Goal: Transaction & Acquisition: Purchase product/service

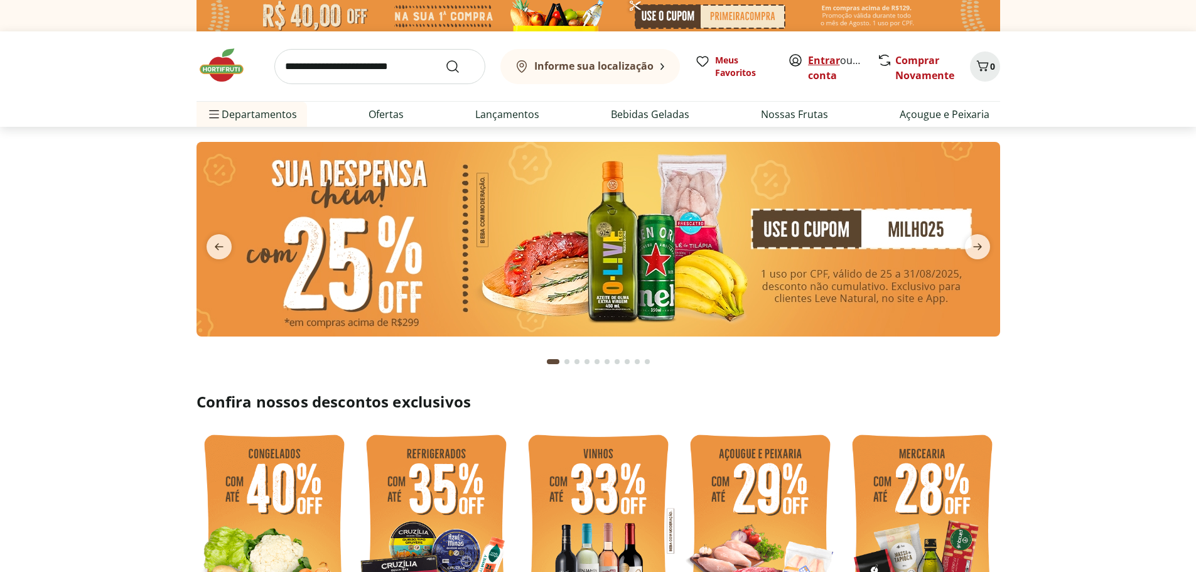
click at [817, 62] on link "Entrar" at bounding box center [824, 60] width 32 height 14
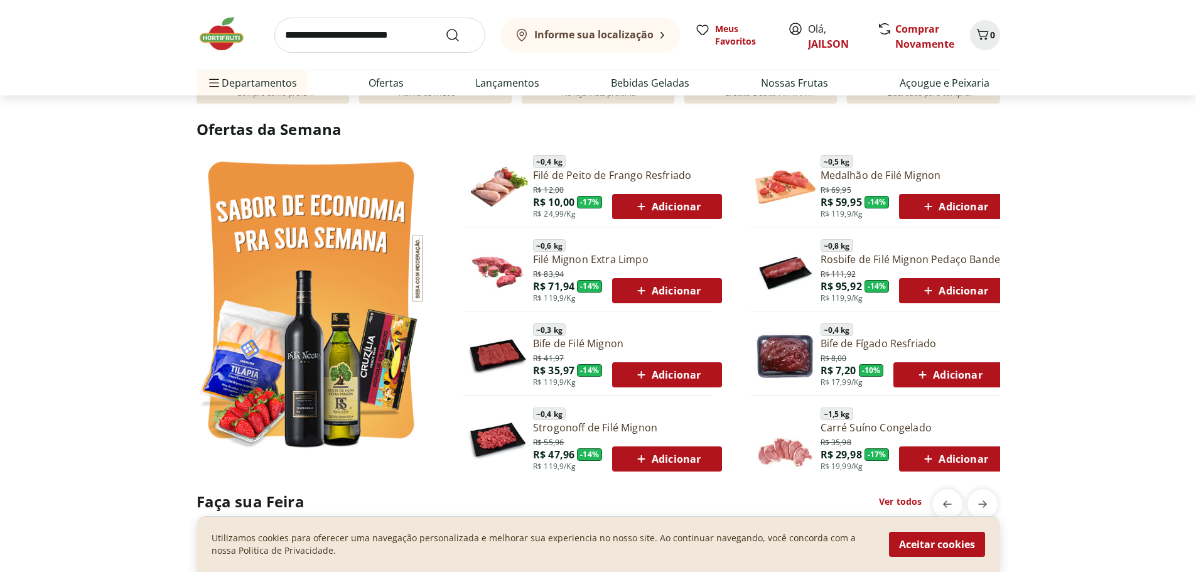
scroll to position [628, 0]
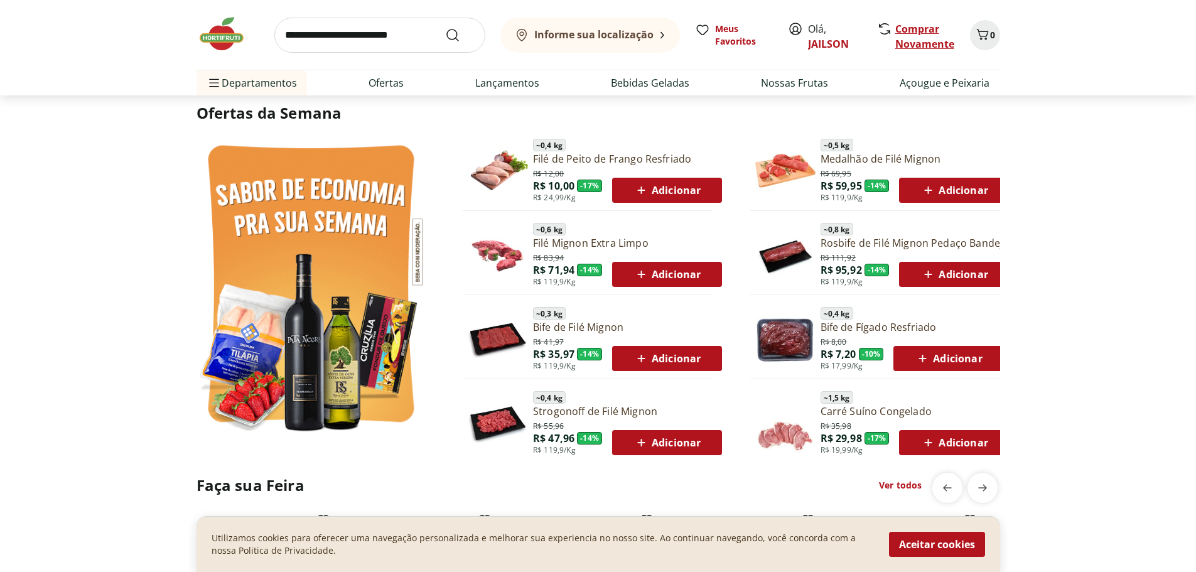
click at [914, 43] on link "Comprar Novamente" at bounding box center [925, 36] width 59 height 29
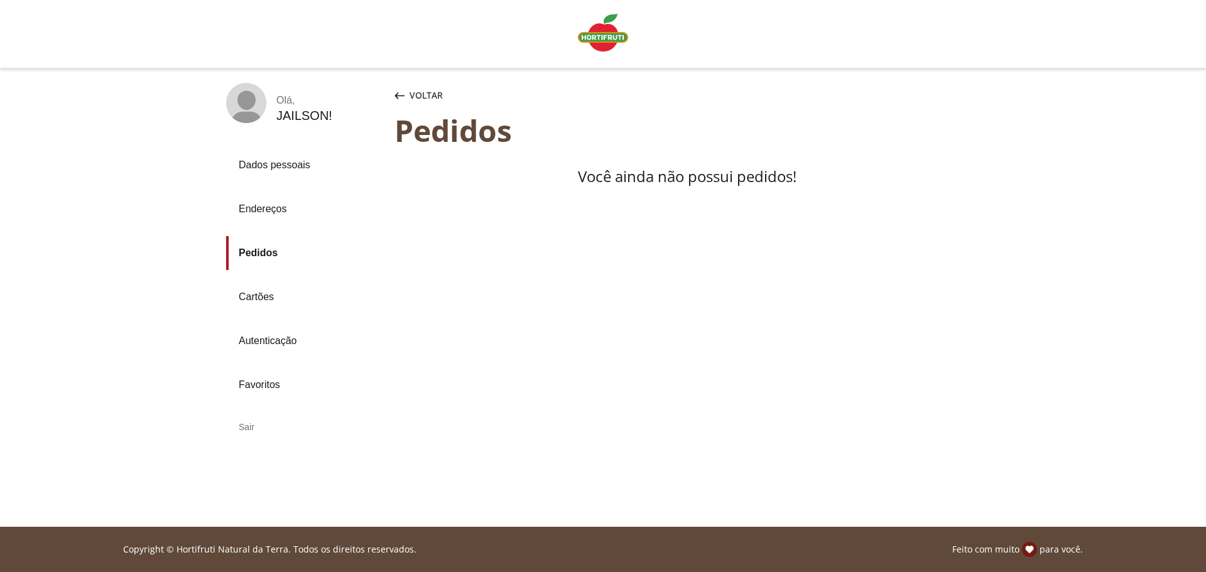
click at [590, 40] on img "Linha de sessão" at bounding box center [603, 33] width 50 height 38
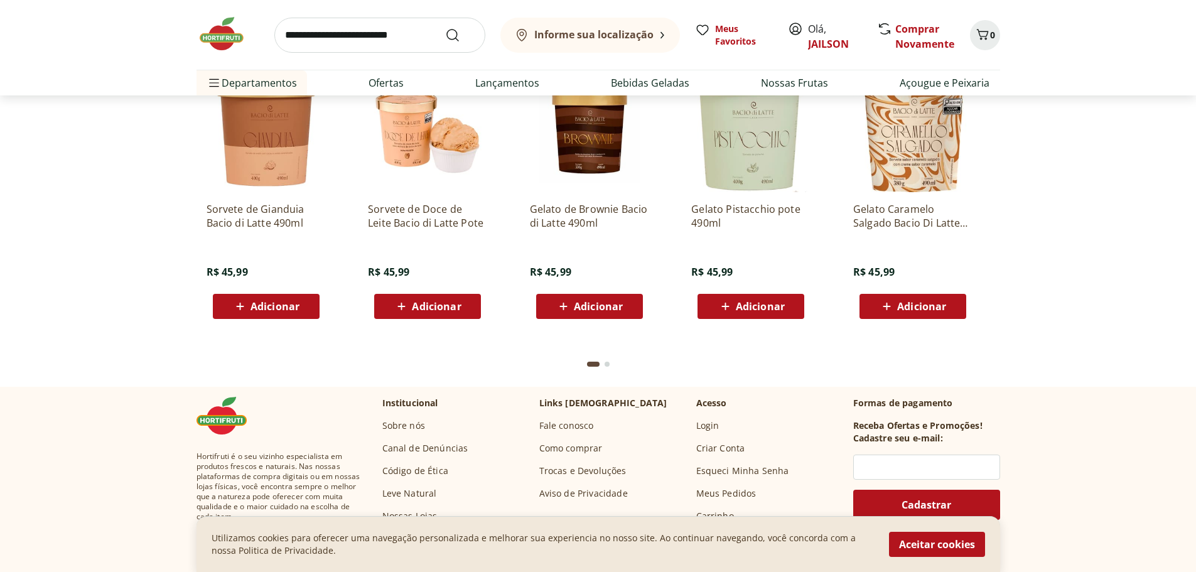
scroll to position [3454, 0]
